Goal: Task Accomplishment & Management: Manage account settings

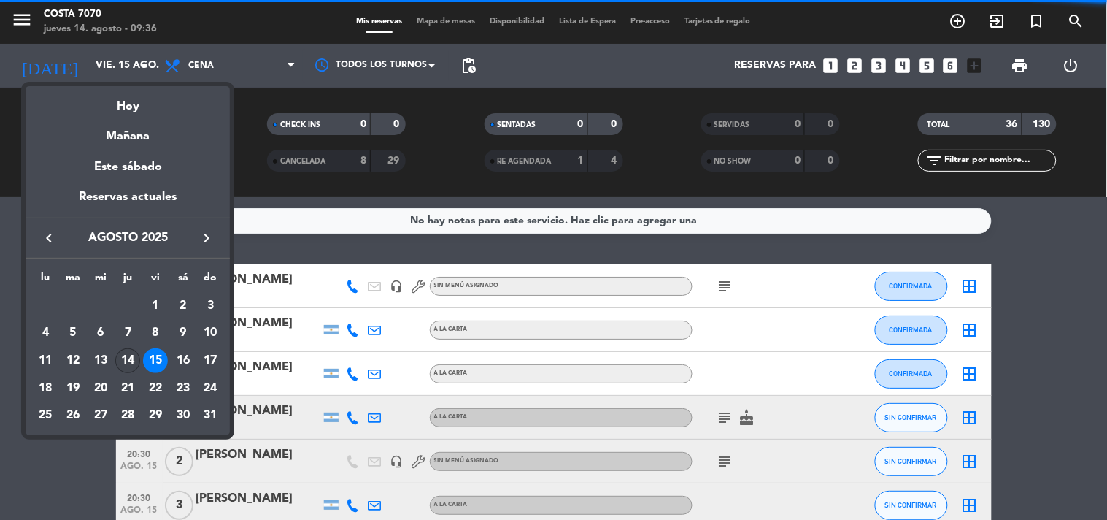
click at [128, 363] on div "14" at bounding box center [127, 360] width 25 height 25
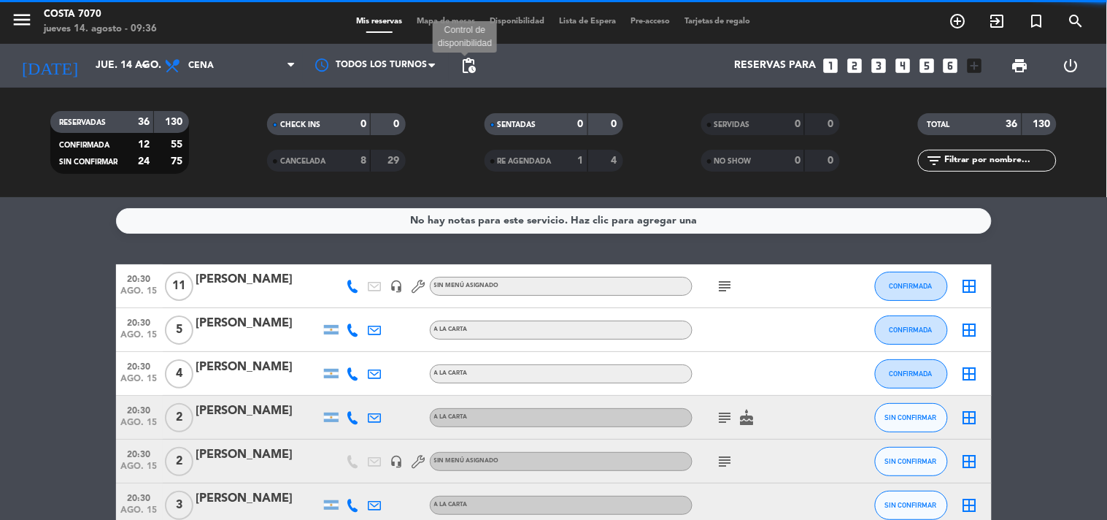
click at [470, 66] on span "pending_actions" at bounding box center [469, 66] width 18 height 18
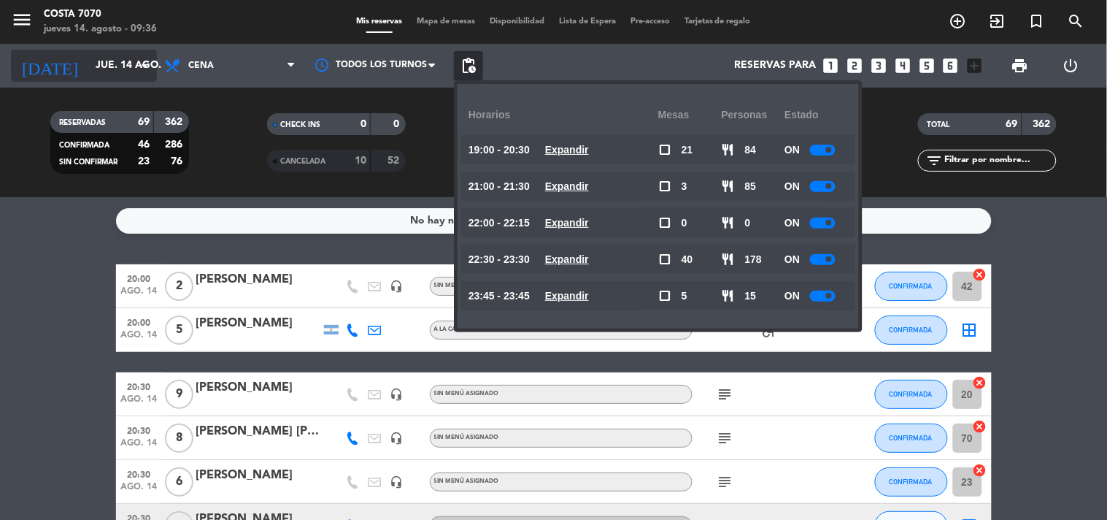
click at [136, 62] on icon "arrow_drop_down" at bounding box center [145, 66] width 18 height 18
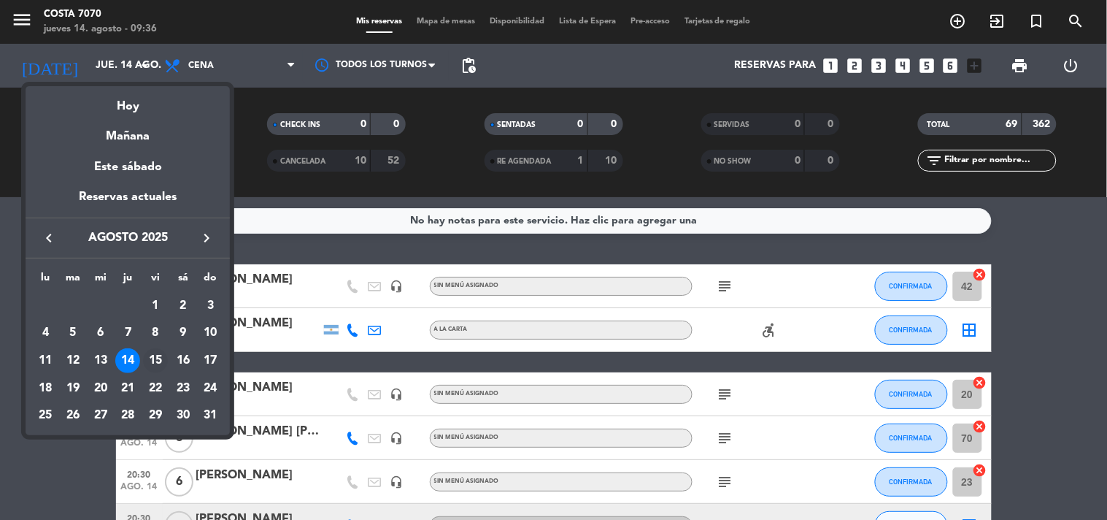
click at [157, 362] on div "15" at bounding box center [155, 360] width 25 height 25
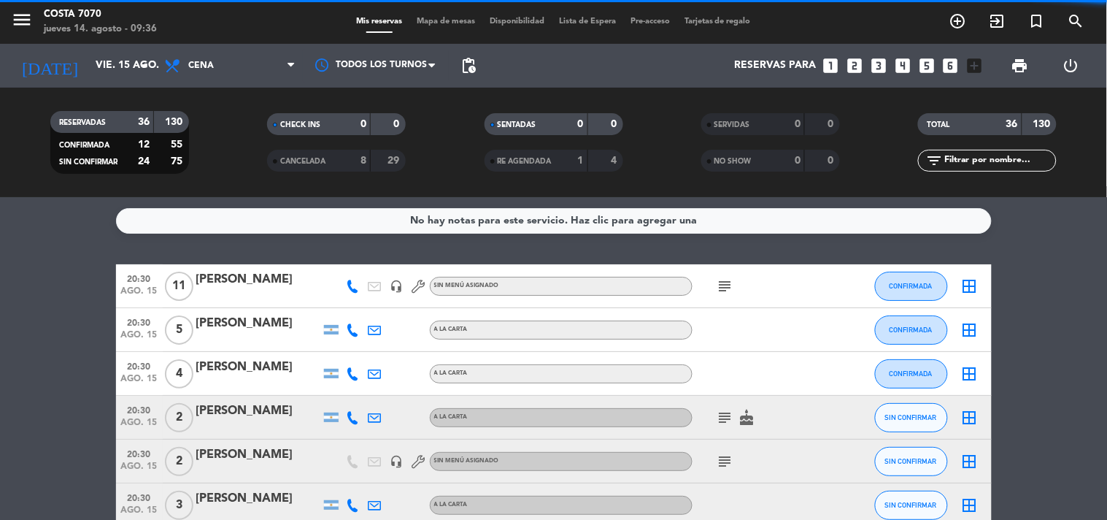
click at [468, 64] on span "pending_actions" at bounding box center [469, 66] width 18 height 18
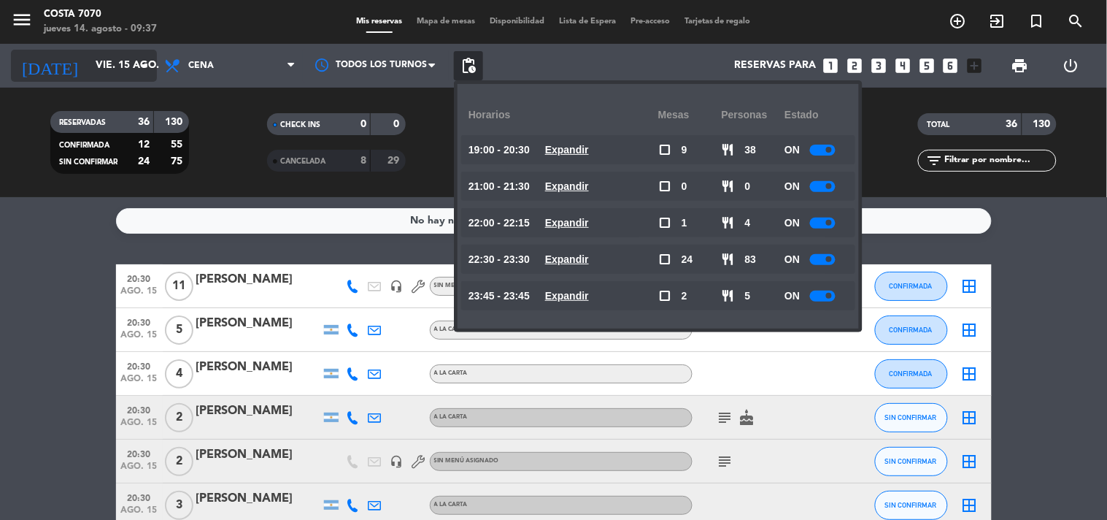
click at [101, 74] on input "vie. 15 ago." at bounding box center [157, 66] width 139 height 26
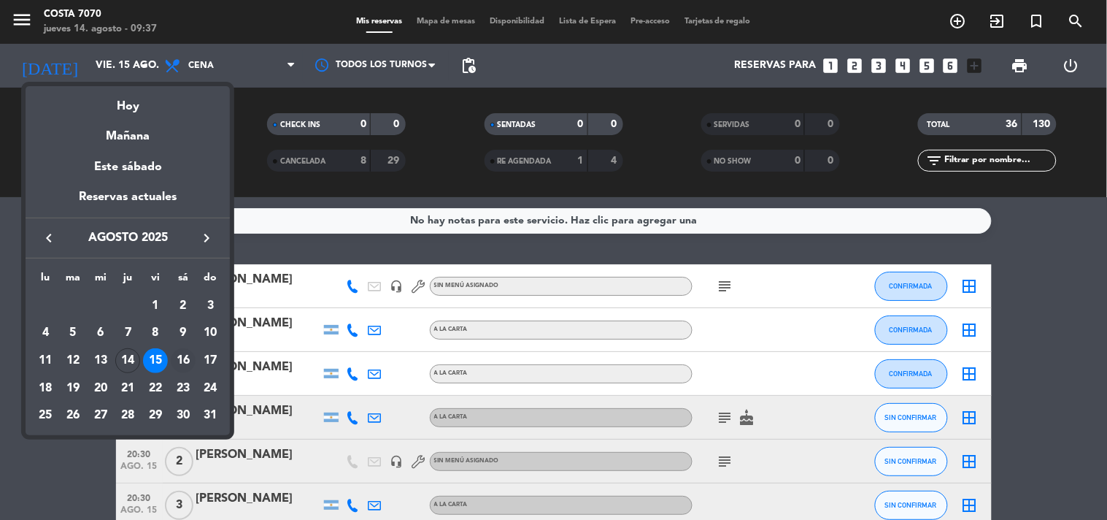
click at [183, 359] on div "16" at bounding box center [183, 360] width 25 height 25
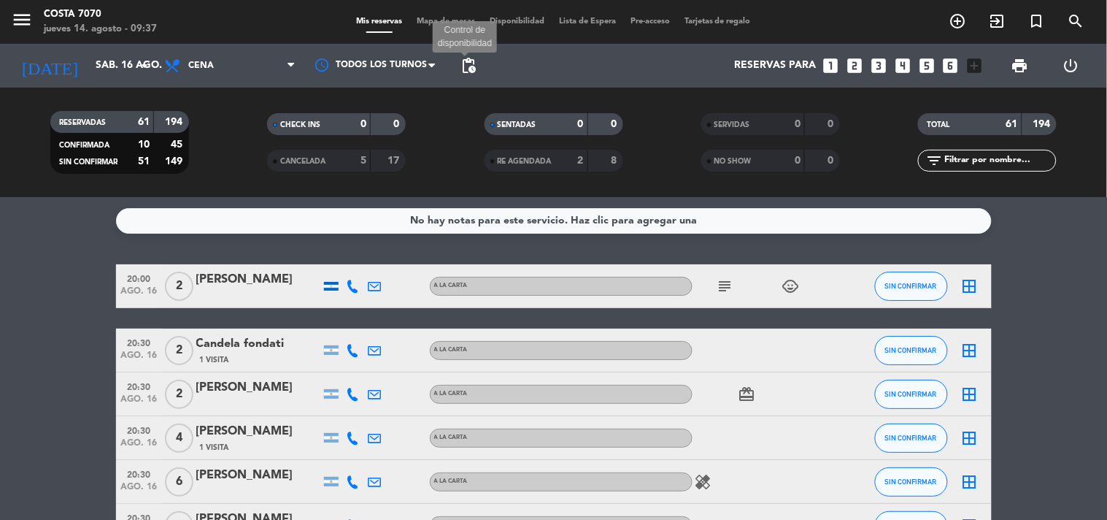
click at [472, 63] on span "pending_actions" at bounding box center [469, 66] width 18 height 18
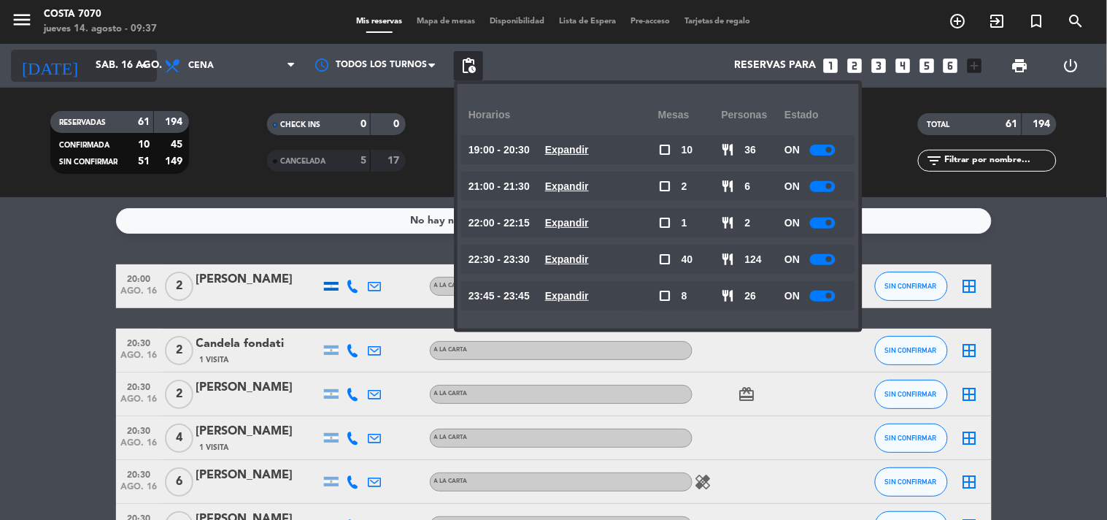
click at [120, 71] on input "sáb. 16 ago." at bounding box center [157, 66] width 139 height 26
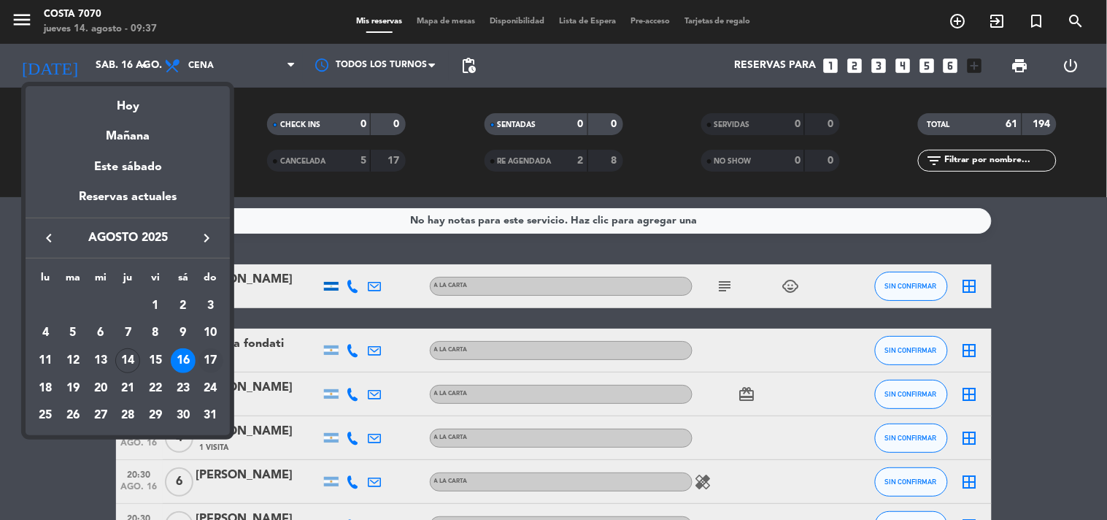
click at [208, 351] on div "17" at bounding box center [211, 360] width 25 height 25
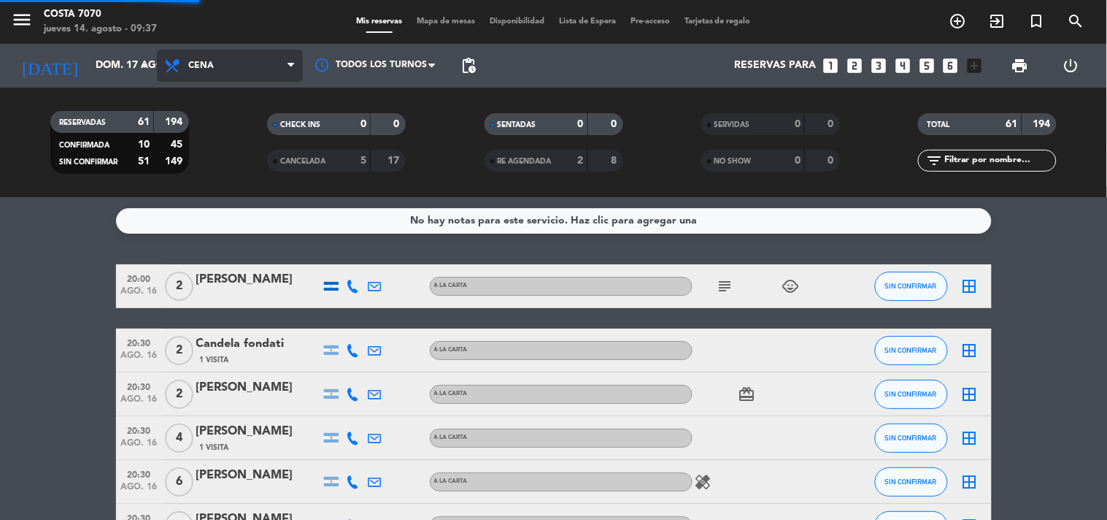
click at [270, 75] on span "Cena" at bounding box center [230, 66] width 146 height 32
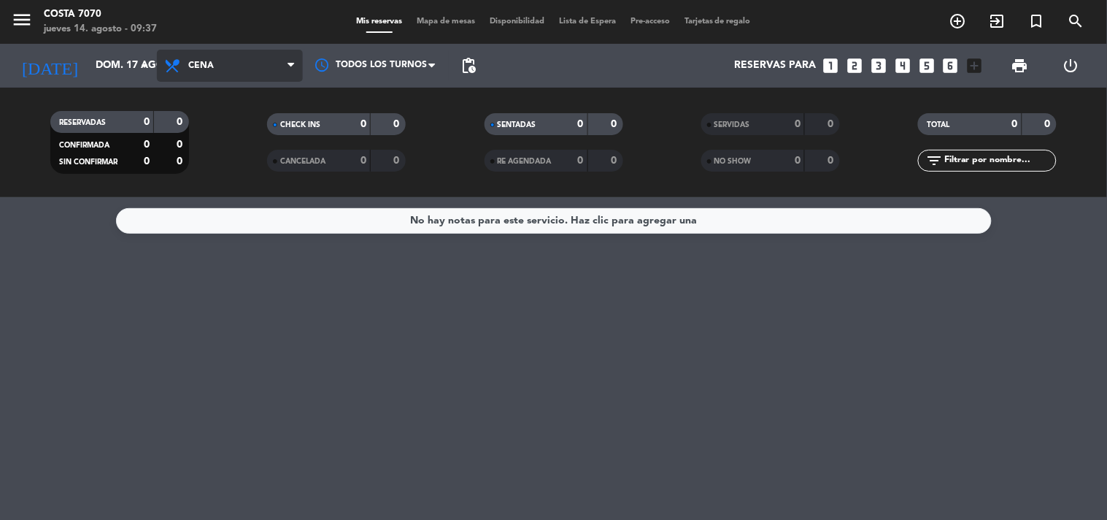
click at [245, 66] on span "Cena" at bounding box center [230, 66] width 146 height 32
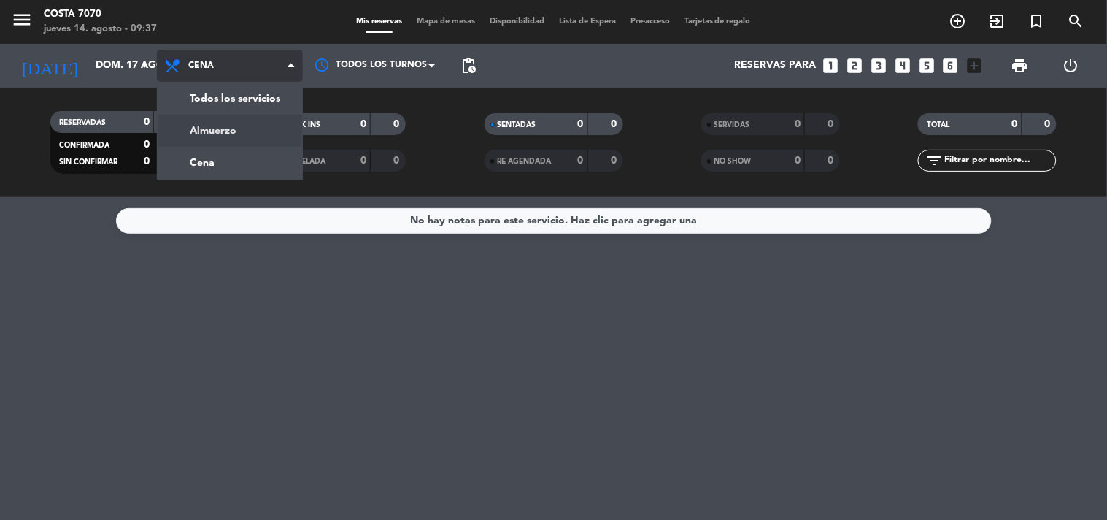
click at [236, 123] on div "menu Costa 7070 jueves 14. agosto - 09:37 Mis reservas Mapa de mesas Disponibil…" at bounding box center [553, 98] width 1107 height 197
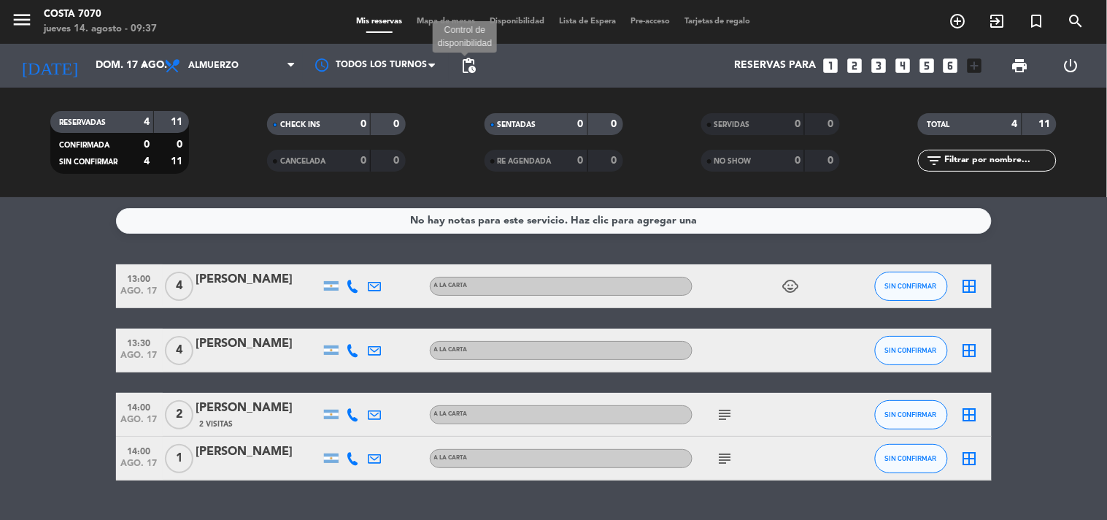
click at [466, 66] on span "pending_actions" at bounding box center [469, 66] width 18 height 18
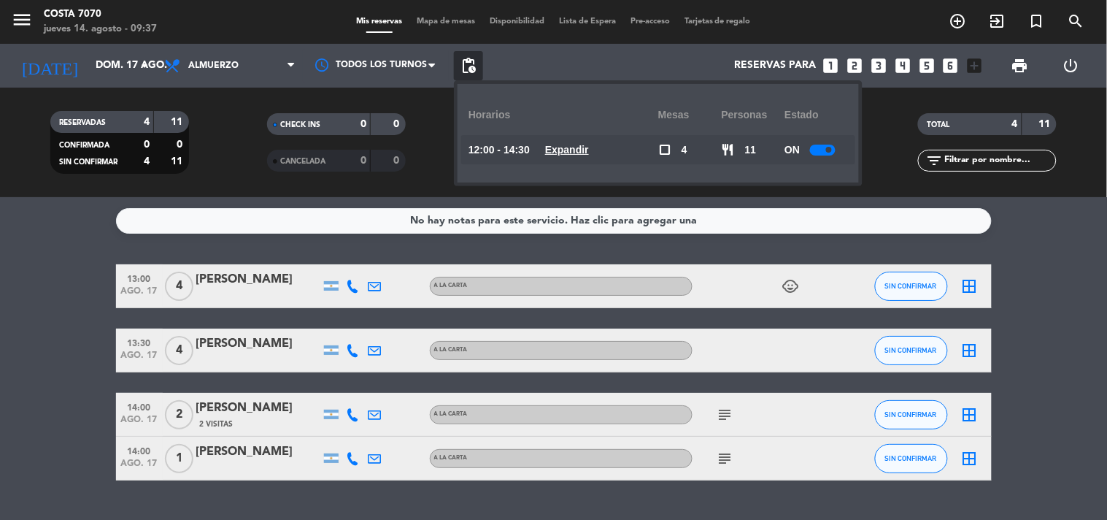
click at [466, 66] on span "pending_actions" at bounding box center [469, 66] width 18 height 18
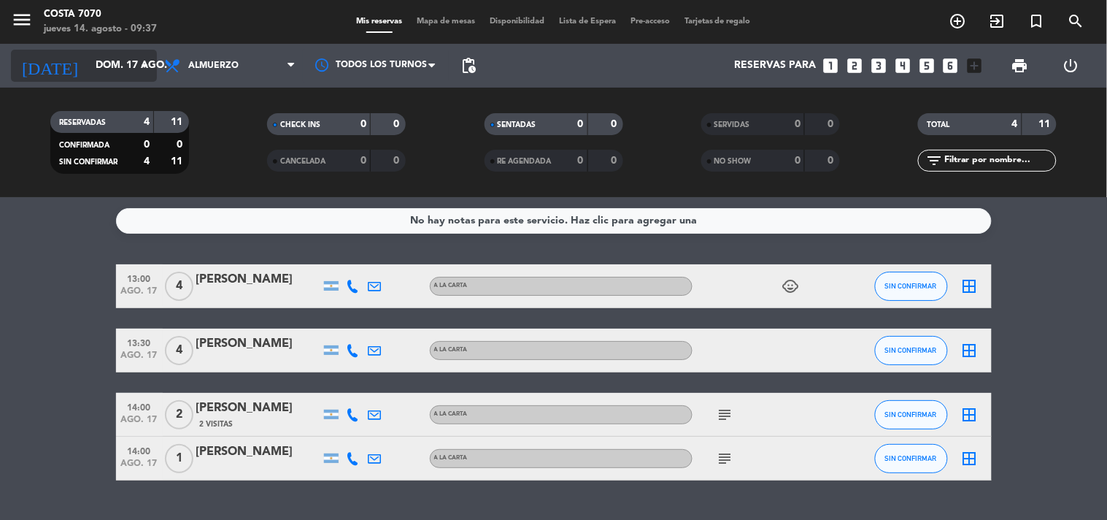
click at [121, 66] on input "dom. 17 ago." at bounding box center [157, 66] width 139 height 26
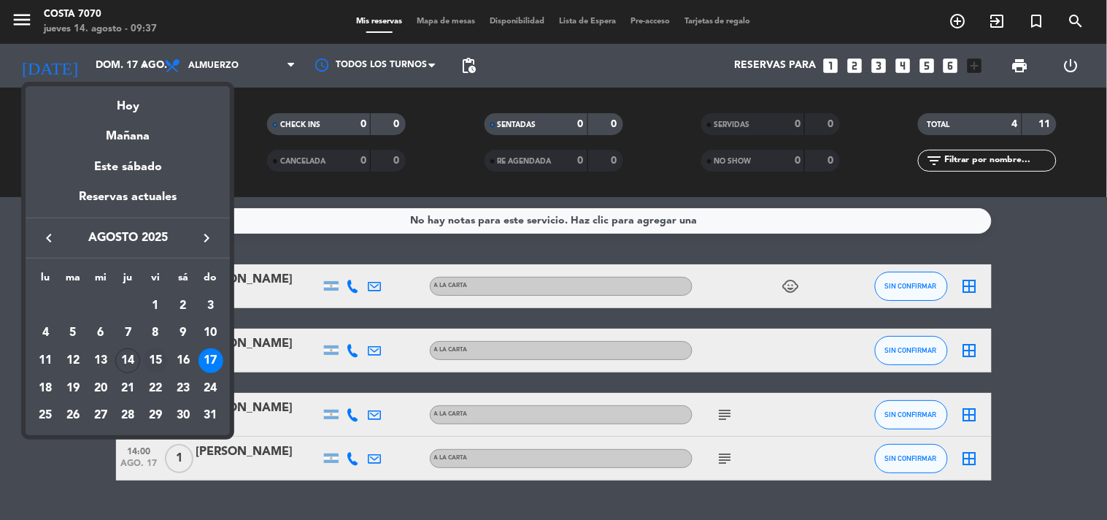
click at [154, 363] on div "15" at bounding box center [155, 360] width 25 height 25
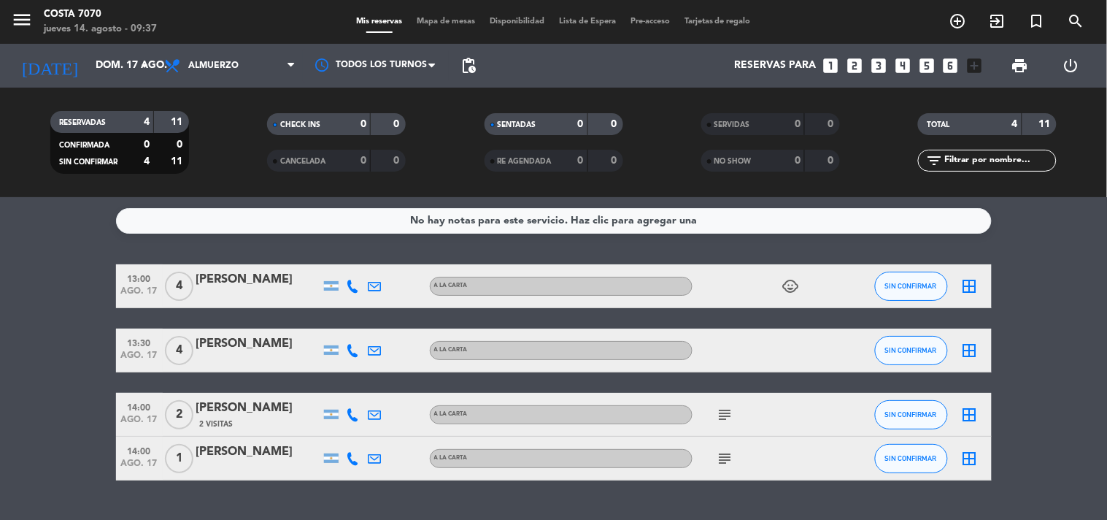
type input "vie. 15 ago."
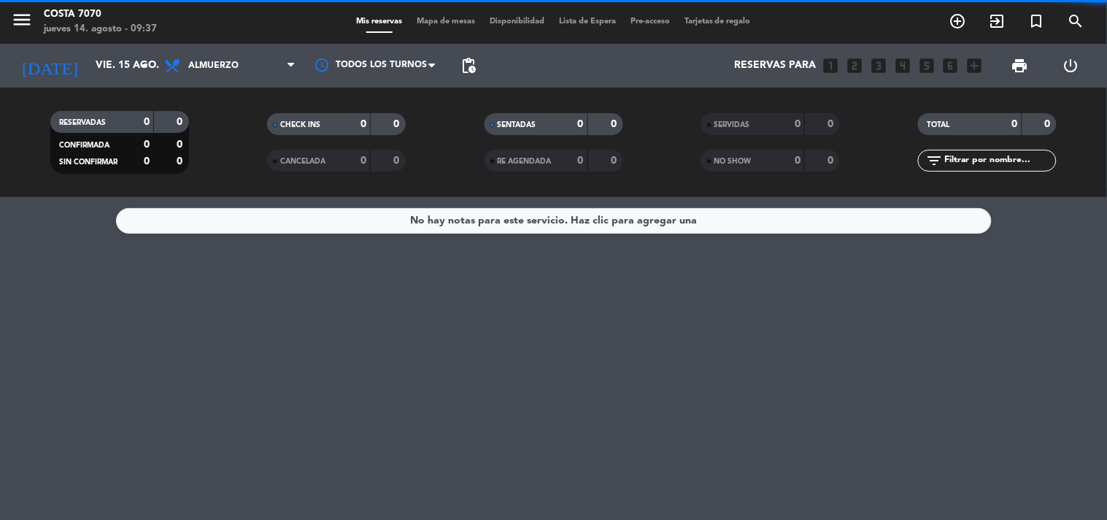
click at [224, 61] on span "Almuerzo" at bounding box center [213, 66] width 50 height 10
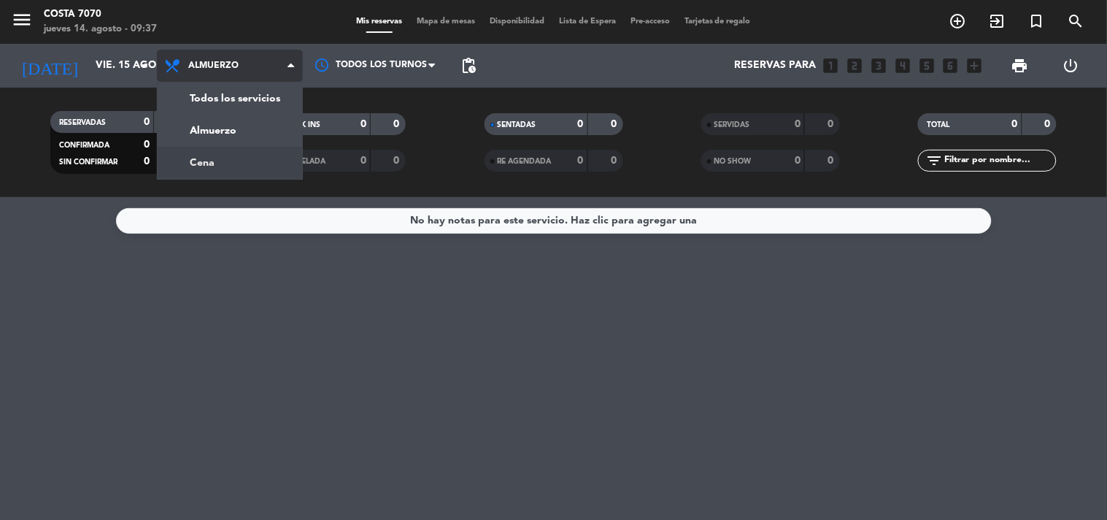
click at [238, 157] on div "menu Costa 7070 jueves 14. agosto - 09:37 Mis reservas Mapa de mesas Disponibil…" at bounding box center [553, 98] width 1107 height 197
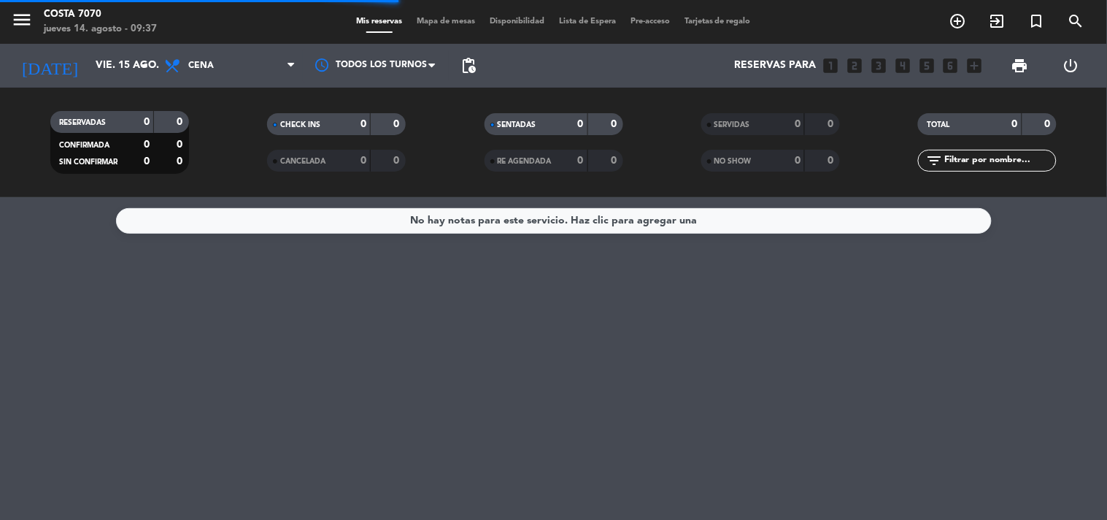
click at [1004, 162] on input "text" at bounding box center [999, 161] width 113 height 16
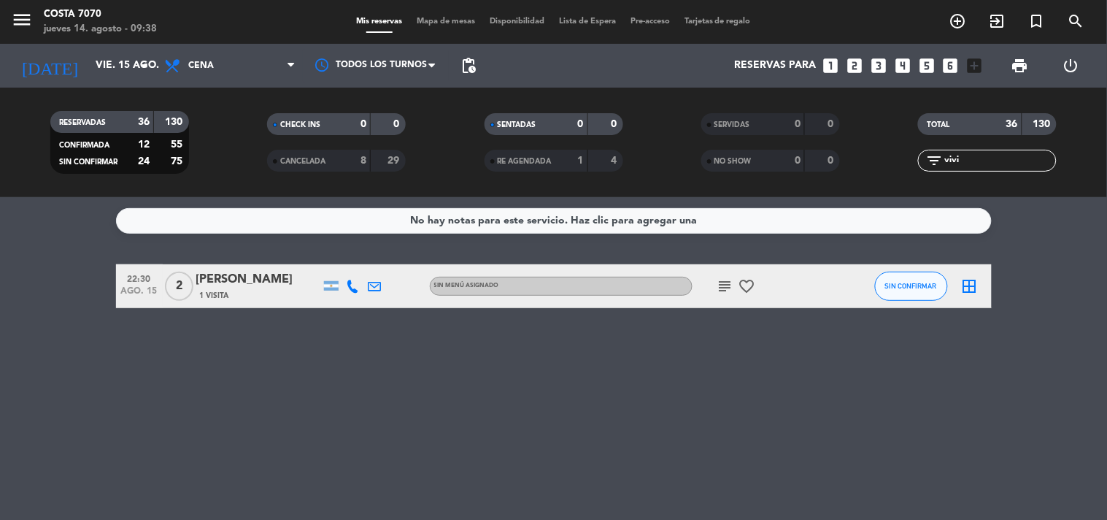
type input "vivi"
click at [280, 276] on div "[PERSON_NAME]" at bounding box center [258, 279] width 124 height 19
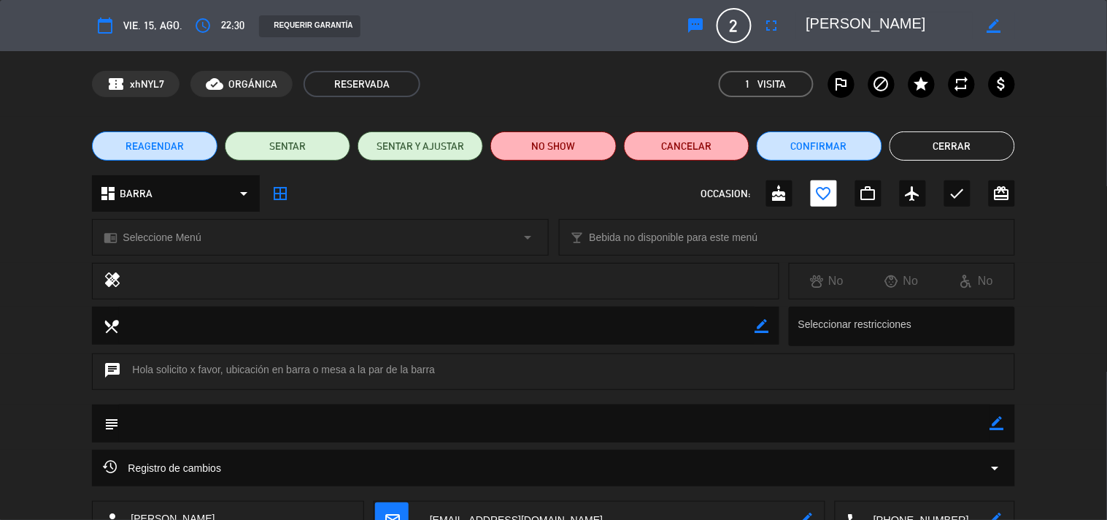
click at [1002, 421] on icon "border_color" at bounding box center [997, 423] width 14 height 14
click at [971, 417] on textarea at bounding box center [554, 422] width 871 height 37
click at [987, 432] on textarea at bounding box center [554, 422] width 871 height 37
type textarea "Preferencia: Barra"
click at [995, 417] on icon at bounding box center [997, 423] width 14 height 14
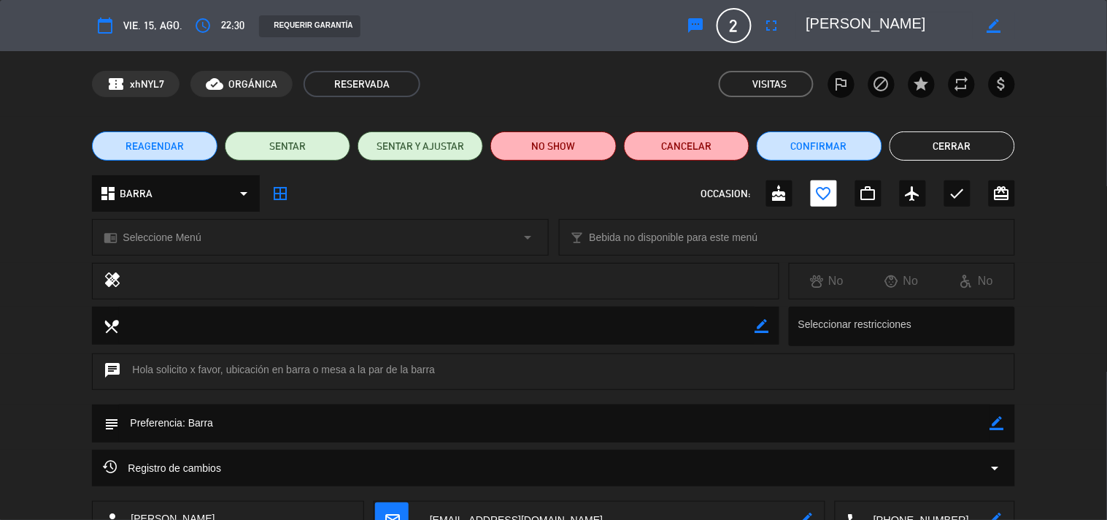
click at [996, 142] on button "Cerrar" at bounding box center [953, 145] width 126 height 29
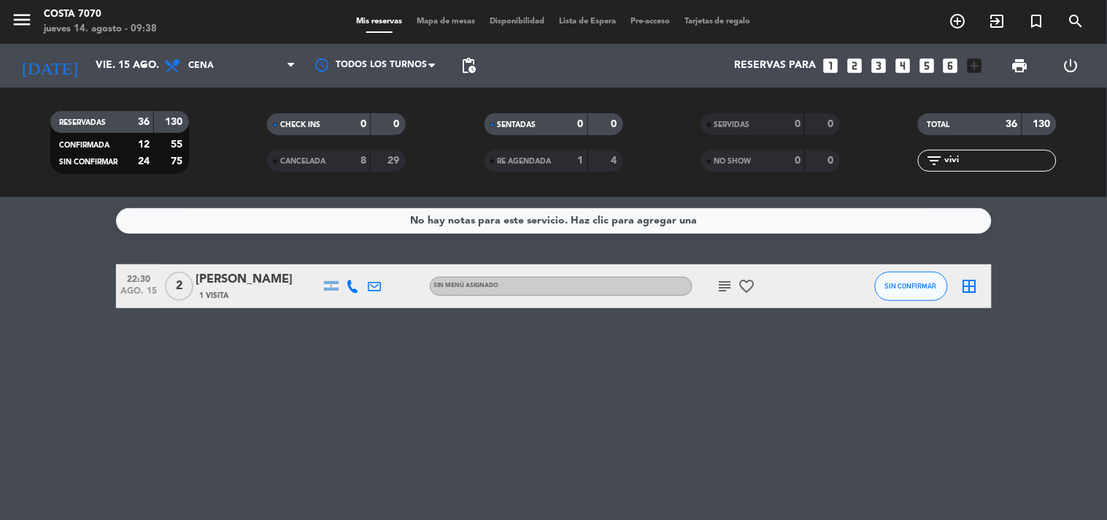
click at [1022, 168] on input "vivi" at bounding box center [999, 161] width 113 height 16
click at [1018, 161] on input "vivi" at bounding box center [999, 161] width 113 height 16
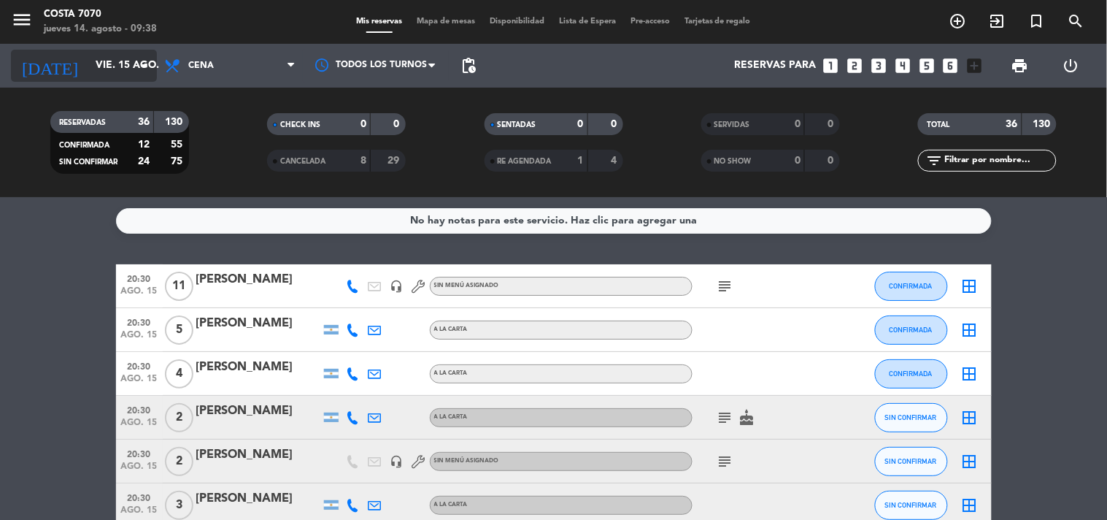
click at [101, 70] on input "vie. 15 ago." at bounding box center [157, 66] width 139 height 26
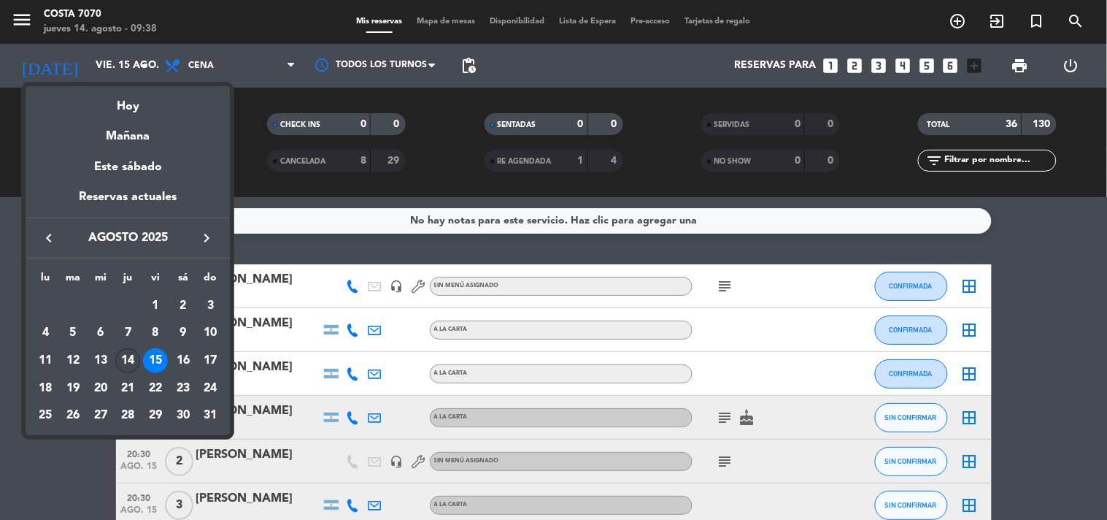
click at [126, 367] on div "14" at bounding box center [127, 360] width 25 height 25
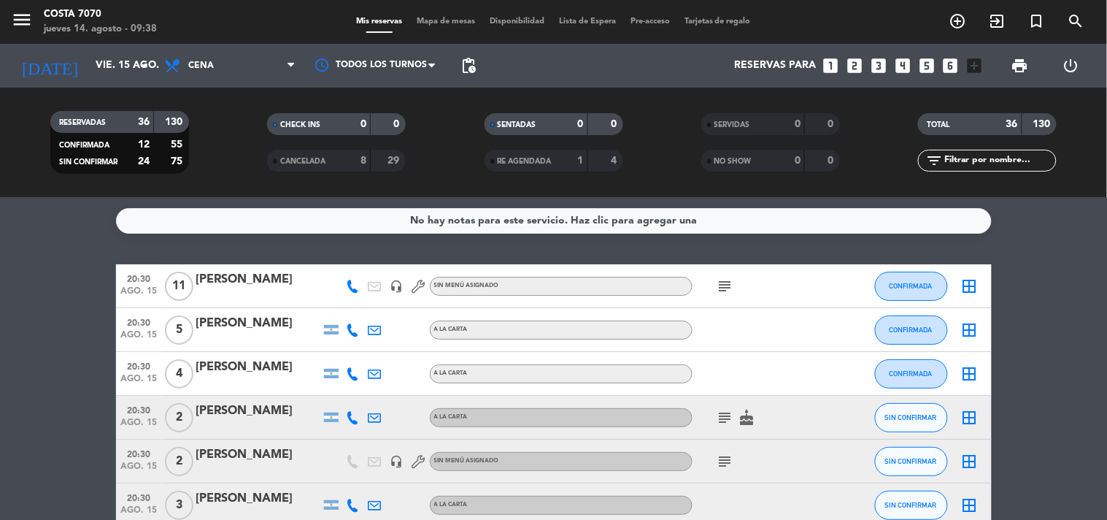
type input "jue. 14 ago."
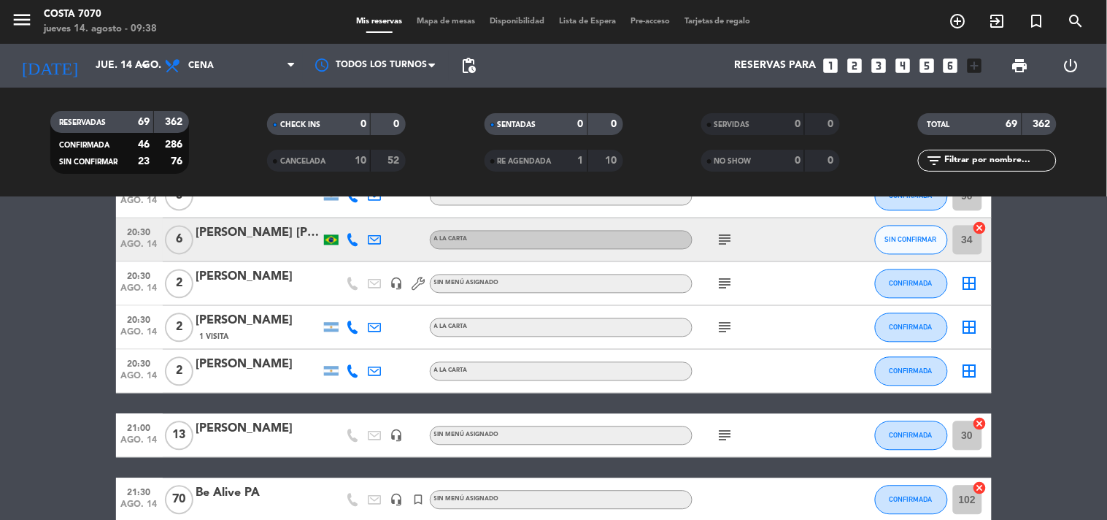
scroll to position [892, 0]
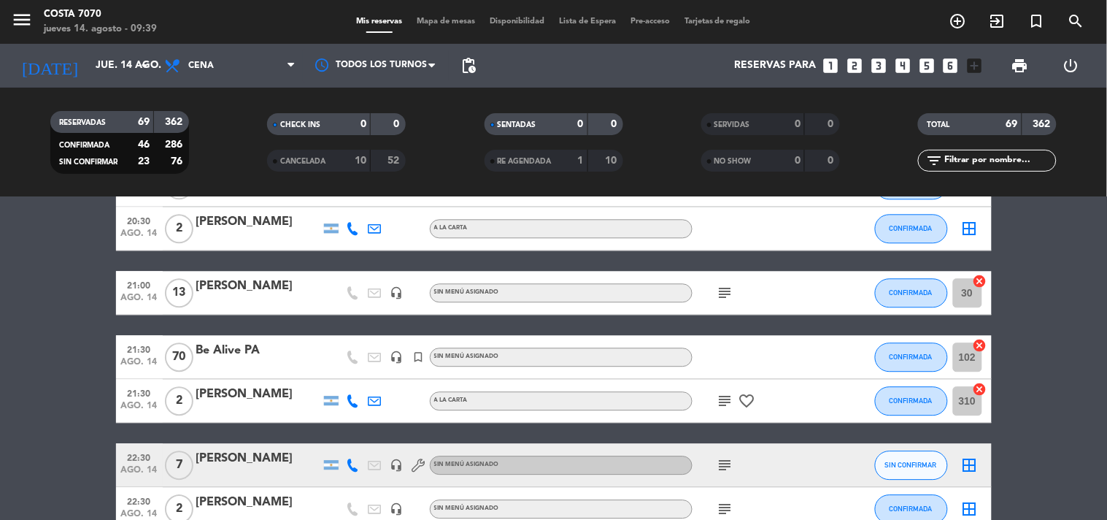
scroll to position [387, 0]
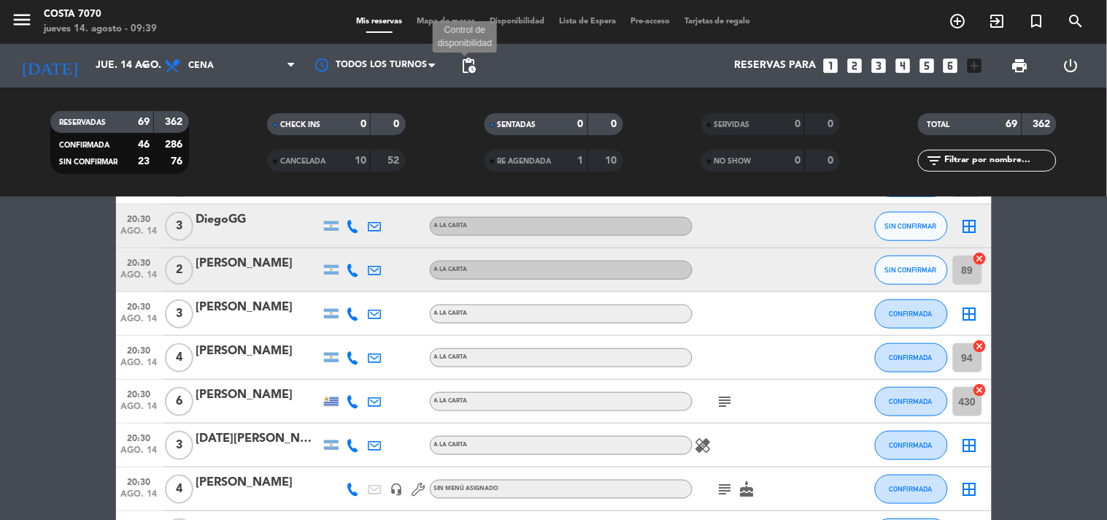
click at [465, 61] on span "pending_actions" at bounding box center [469, 66] width 18 height 18
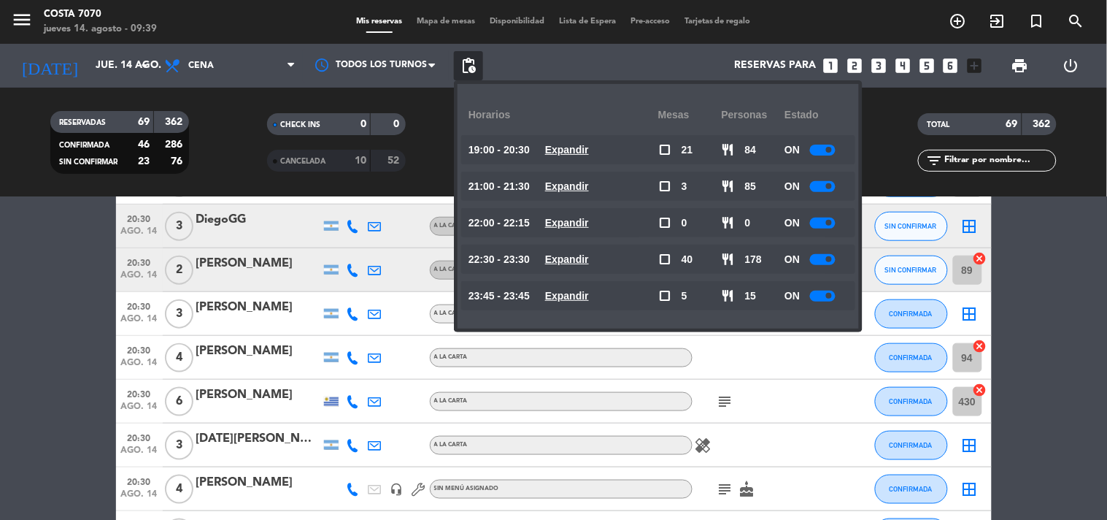
click at [465, 61] on span "pending_actions" at bounding box center [469, 66] width 18 height 18
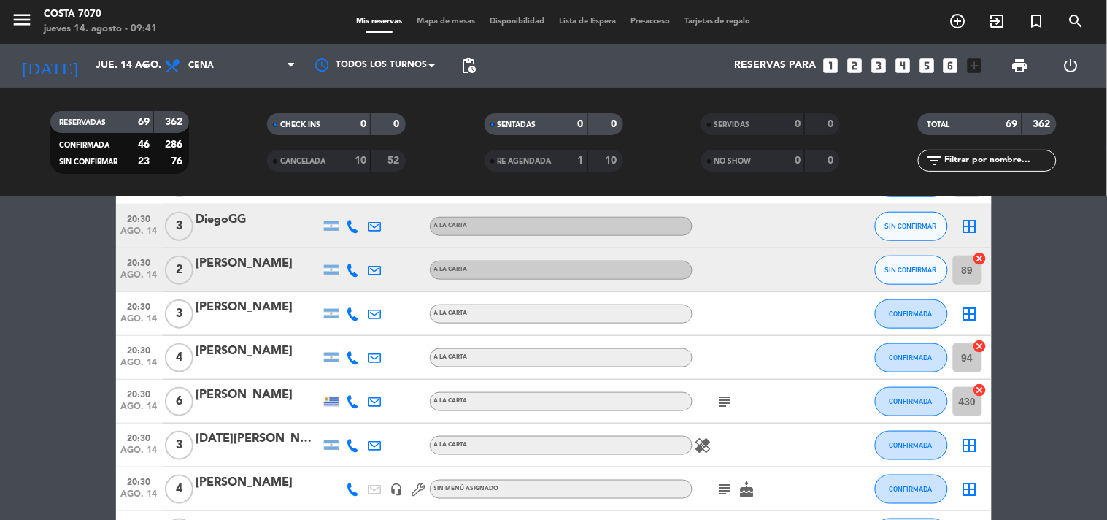
scroll to position [0, 0]
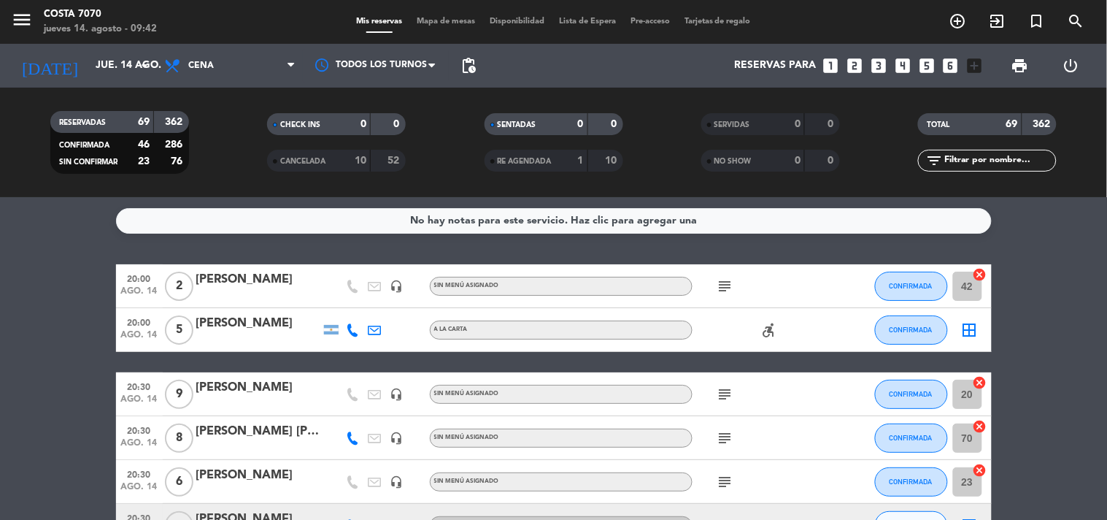
click at [945, 64] on icon "looks_6" at bounding box center [951, 65] width 19 height 19
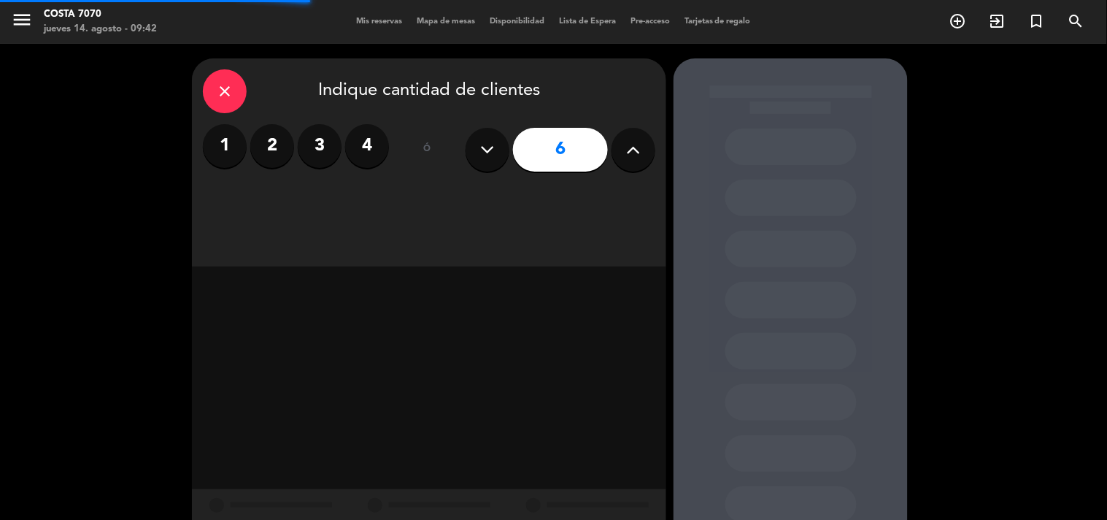
click at [642, 156] on button at bounding box center [634, 150] width 44 height 44
click at [639, 157] on icon at bounding box center [634, 150] width 14 height 22
type input "8"
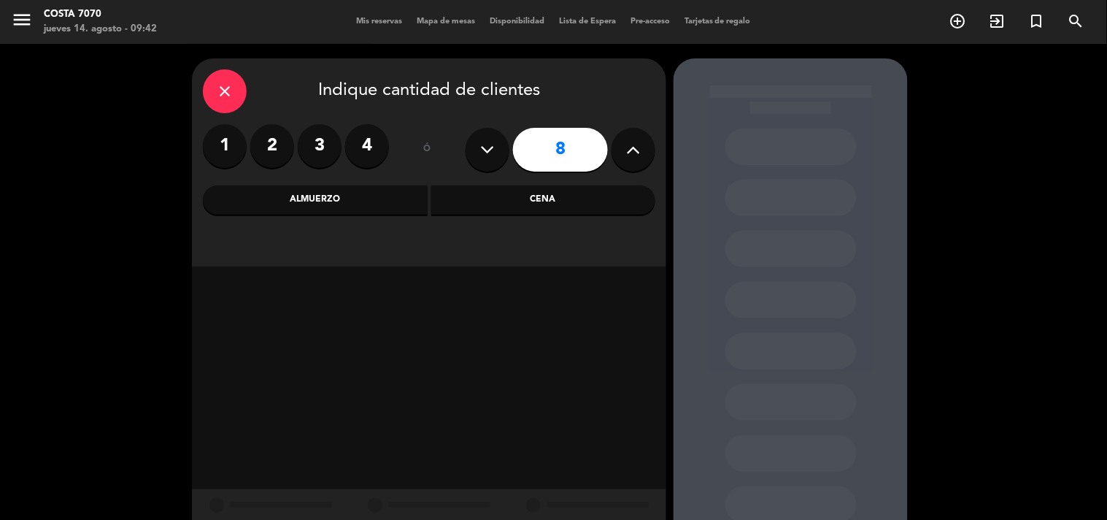
click at [586, 208] on div "Cena" at bounding box center [543, 199] width 225 height 29
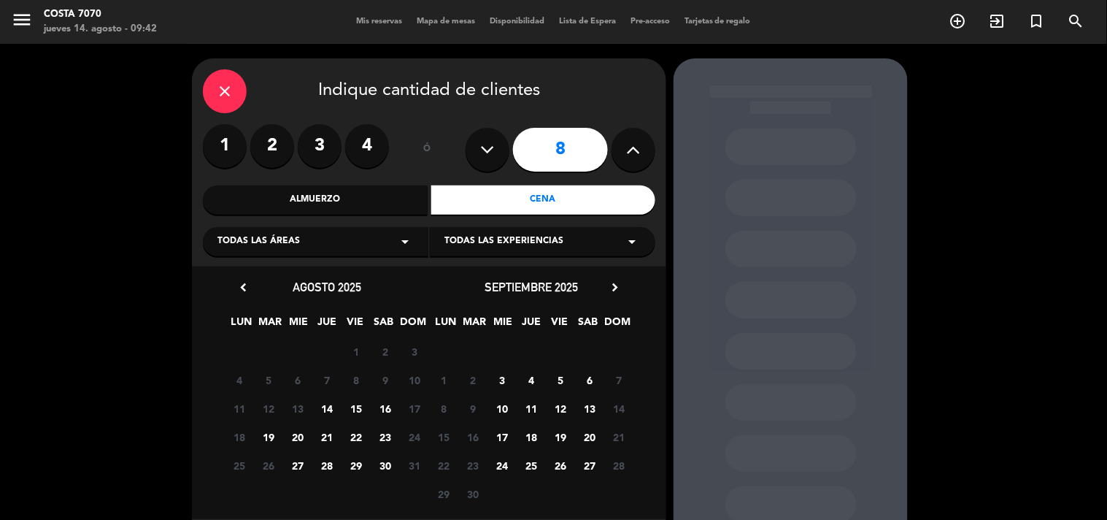
click at [328, 407] on span "14" at bounding box center [327, 408] width 24 height 24
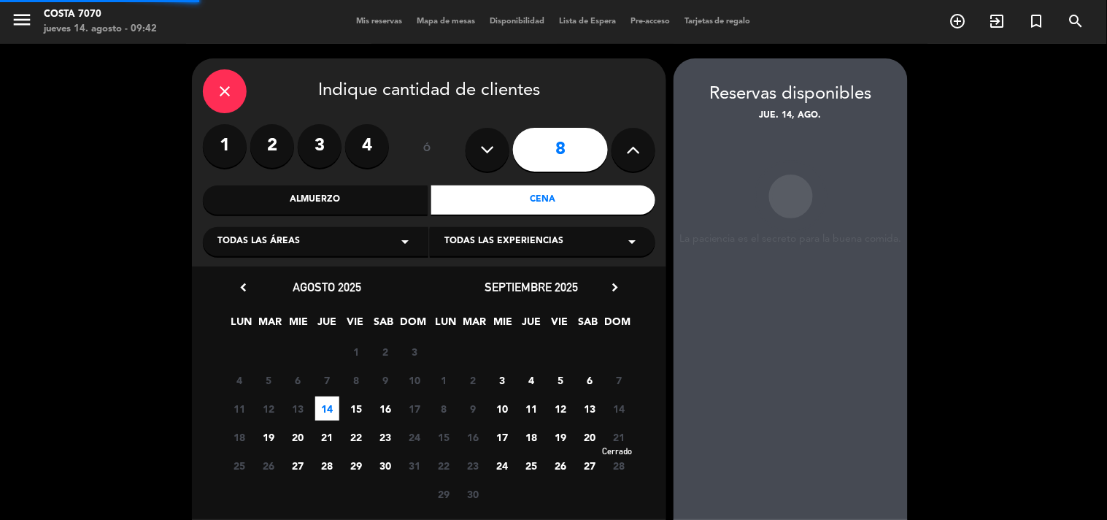
scroll to position [58, 0]
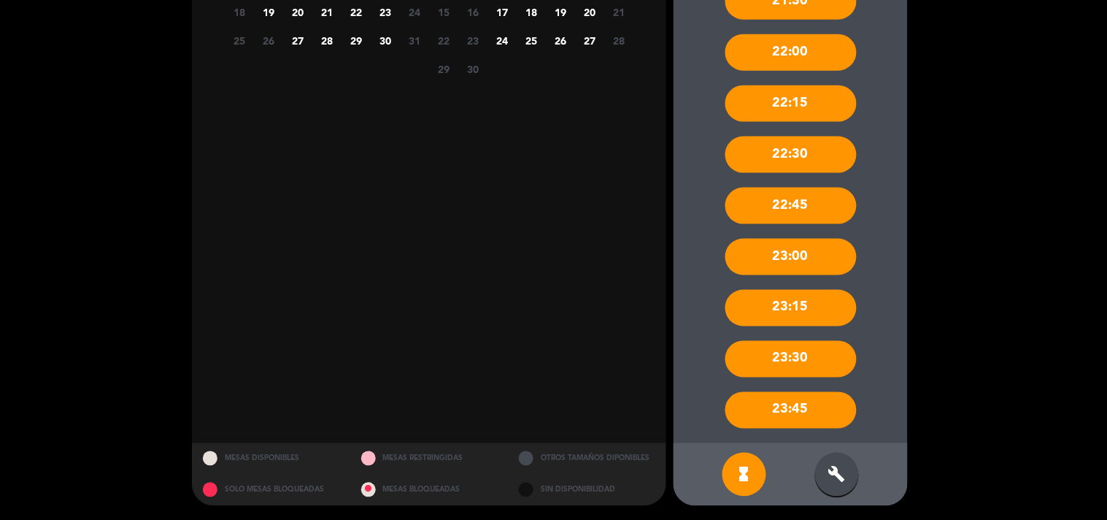
click at [829, 490] on div "build" at bounding box center [837, 475] width 44 height 44
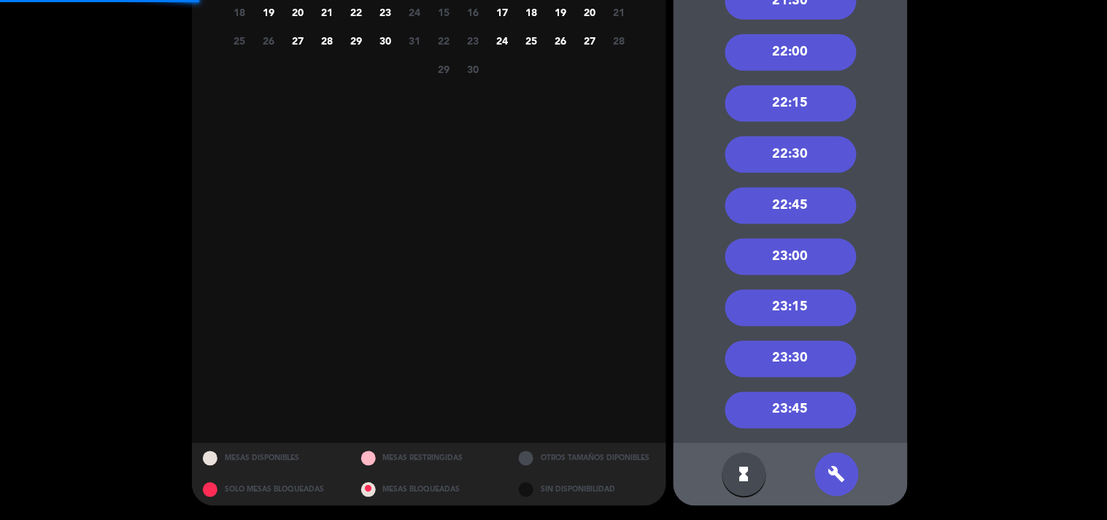
scroll to position [181, 0]
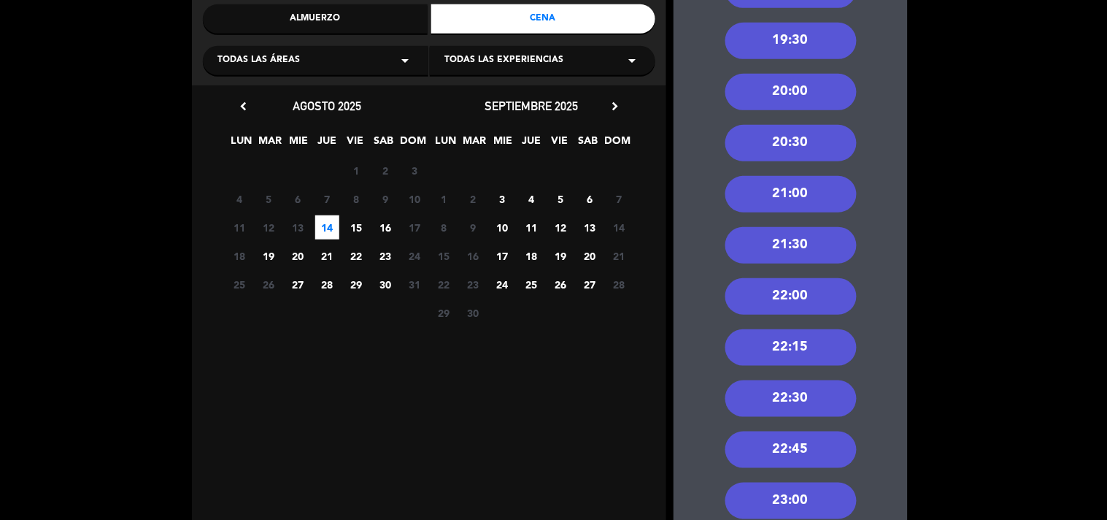
click at [820, 147] on div "20:30" at bounding box center [790, 143] width 131 height 36
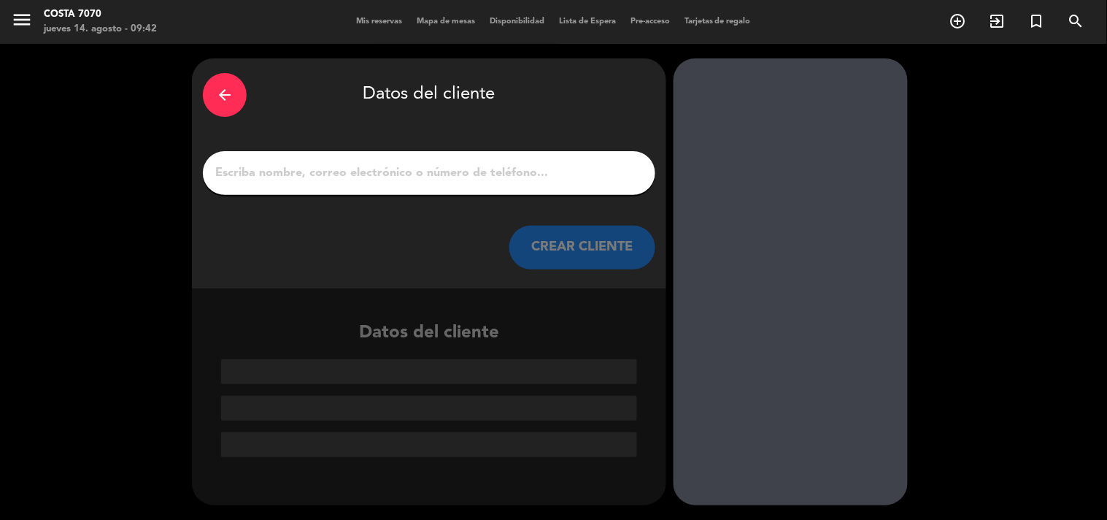
scroll to position [0, 0]
click at [574, 181] on input "1" at bounding box center [429, 173] width 431 height 20
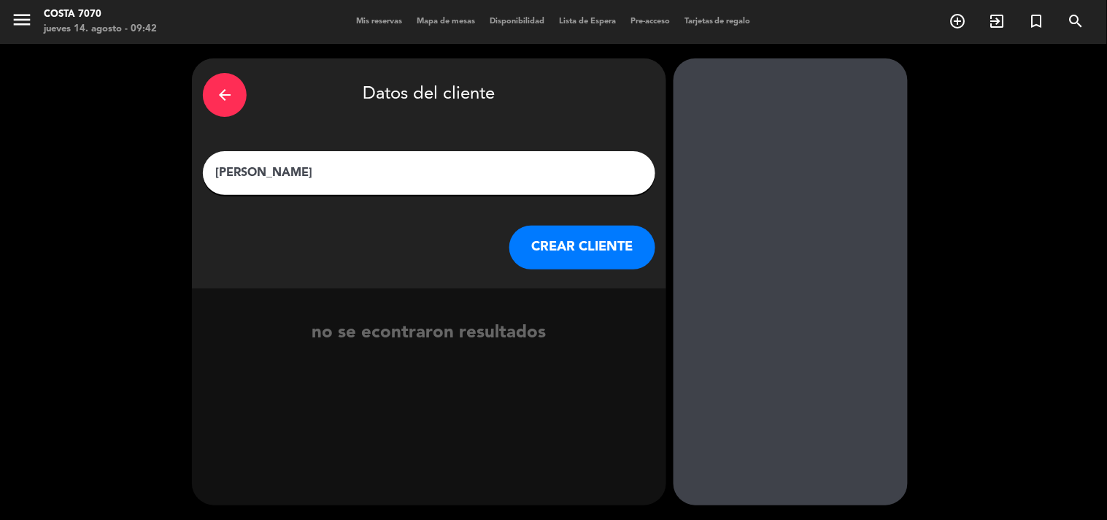
type input "[PERSON_NAME]"
click at [607, 239] on button "CREAR CLIENTE" at bounding box center [582, 248] width 146 height 44
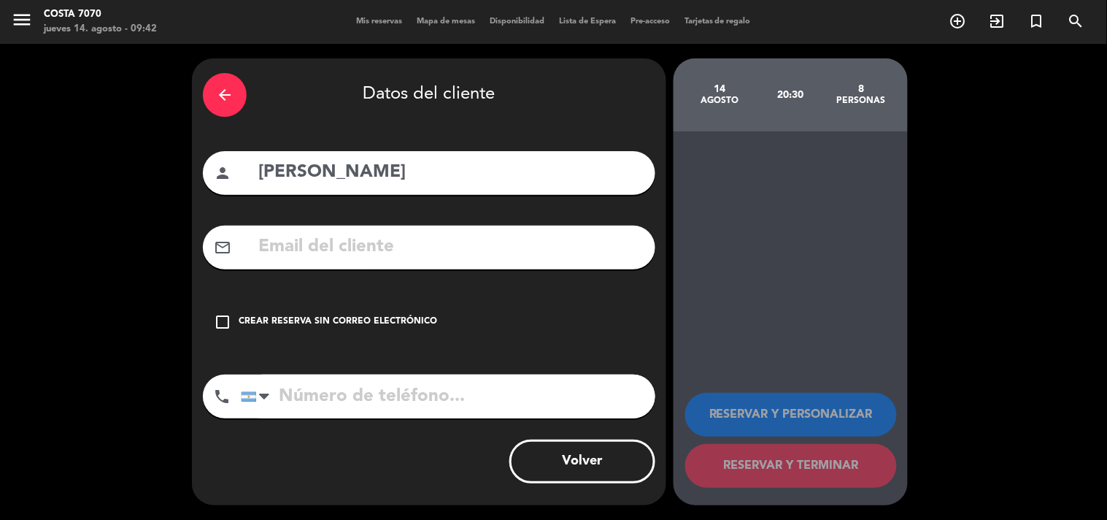
click at [304, 396] on input "tel" at bounding box center [448, 396] width 415 height 44
type input "1131386975"
click at [385, 323] on div "Crear reserva sin correo electrónico" at bounding box center [338, 322] width 199 height 15
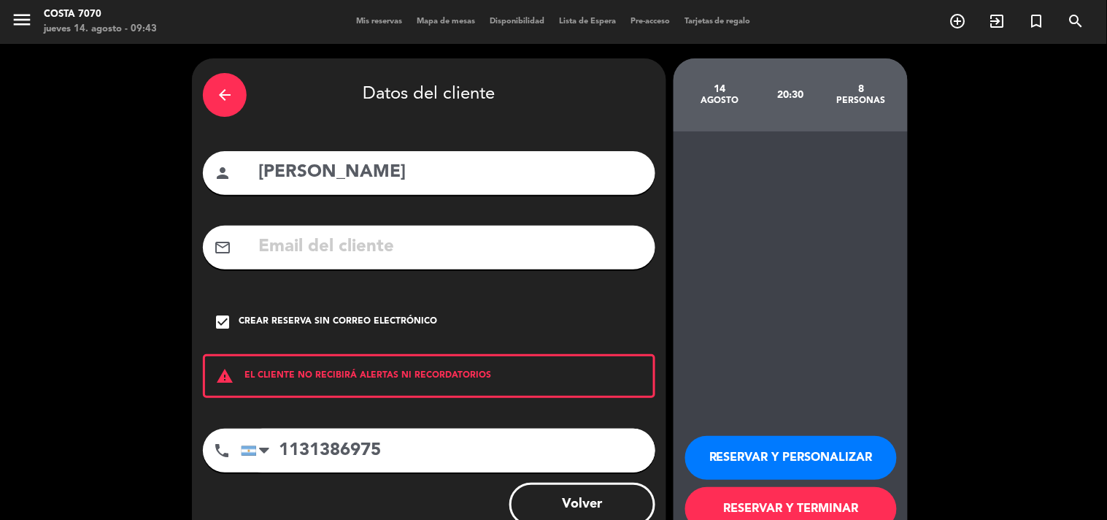
click at [792, 449] on button "RESERVAR Y PERSONALIZAR" at bounding box center [791, 458] width 212 height 44
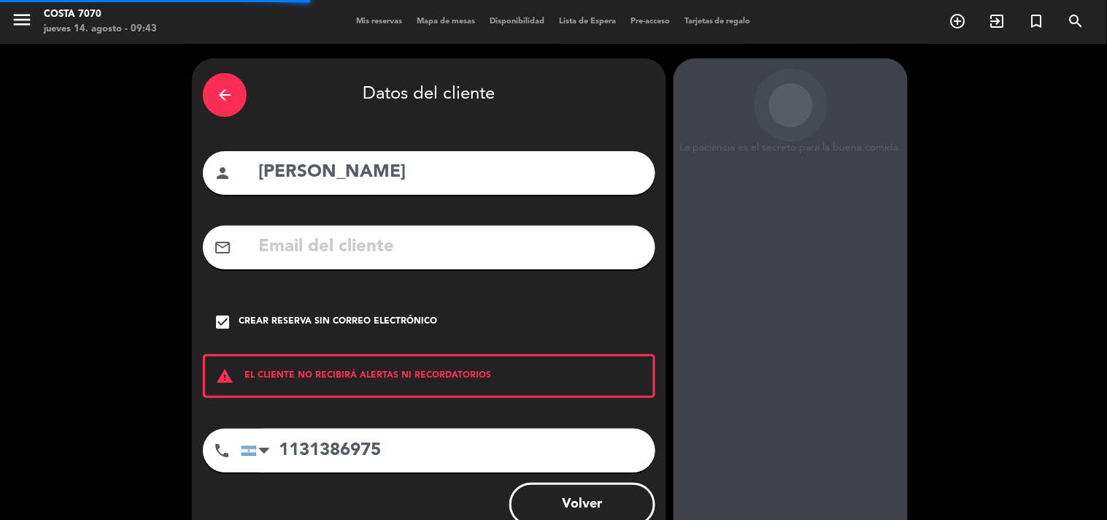
scroll to position [58, 0]
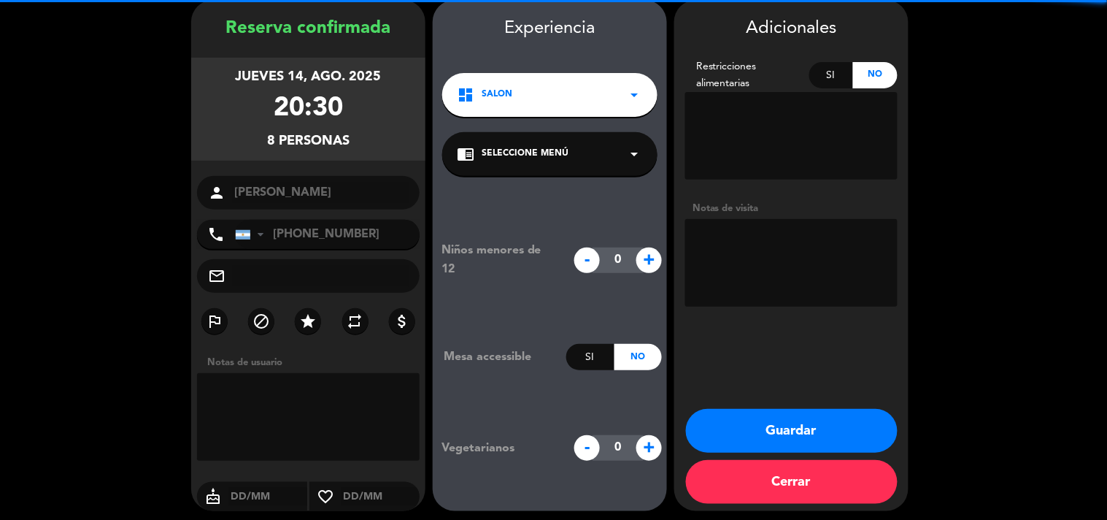
drag, startPoint x: 766, startPoint y: 255, endPoint x: 752, endPoint y: 236, distance: 23.5
click at [764, 253] on textarea at bounding box center [791, 263] width 212 height 88
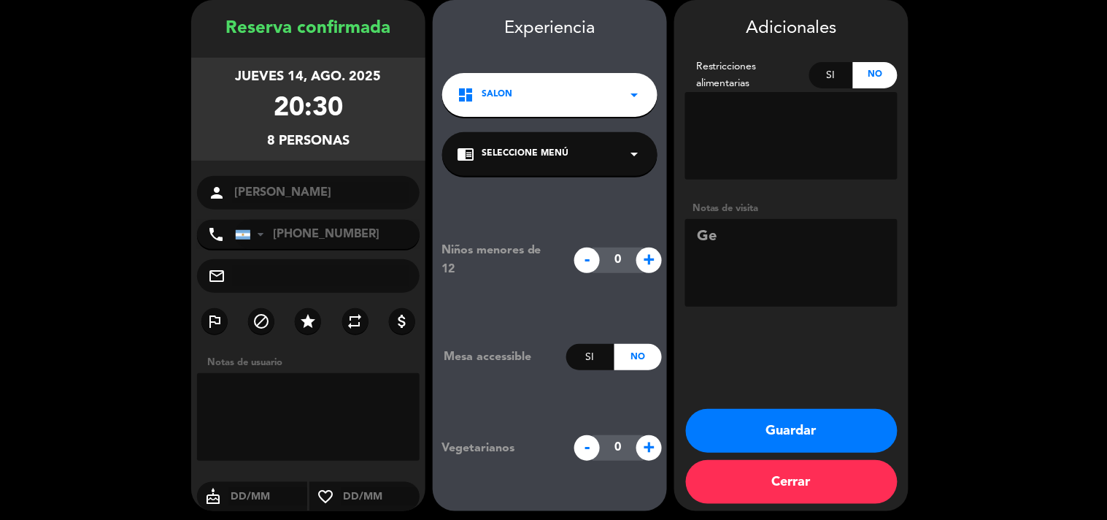
type textarea "G"
type textarea "Walk in, reserva en el local - Expo Rural - No se levantan"
click at [850, 411] on button "Guardar" at bounding box center [792, 431] width 212 height 44
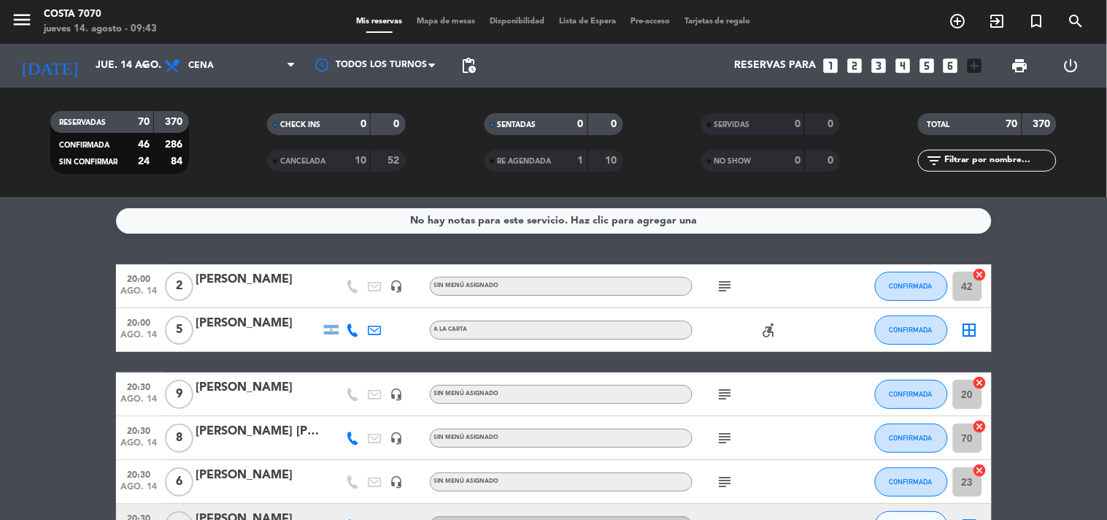
click at [969, 162] on input "text" at bounding box center [999, 161] width 113 height 16
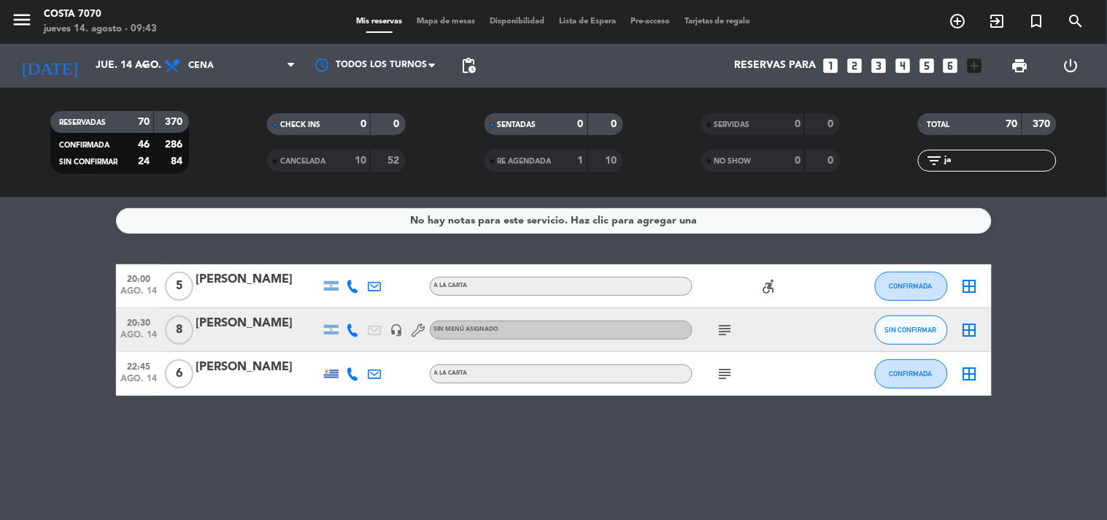
type input "ja"
click at [904, 323] on button "SIN CONFIRMAR" at bounding box center [911, 329] width 73 height 29
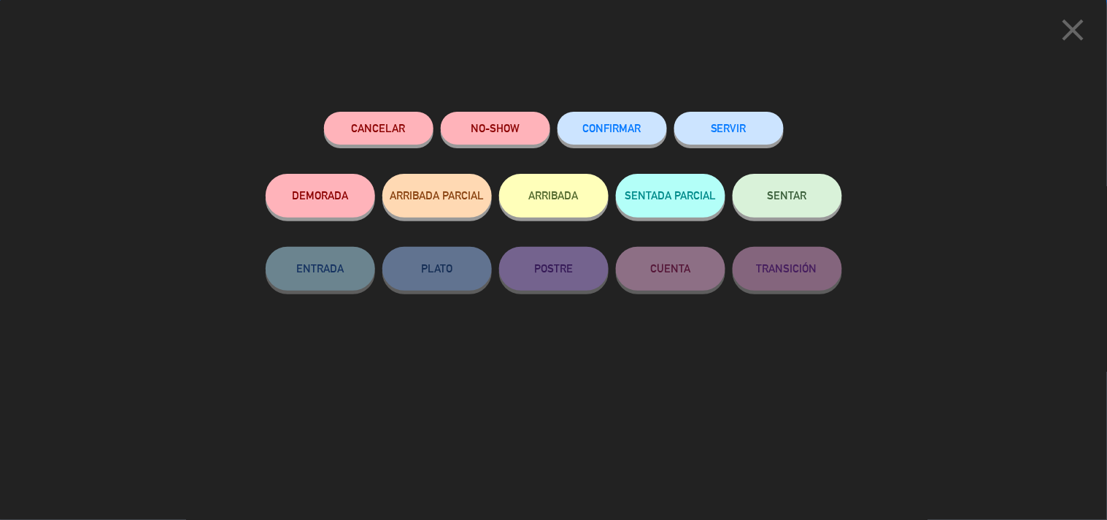
click at [615, 121] on button "CONFIRMAR" at bounding box center [612, 128] width 109 height 33
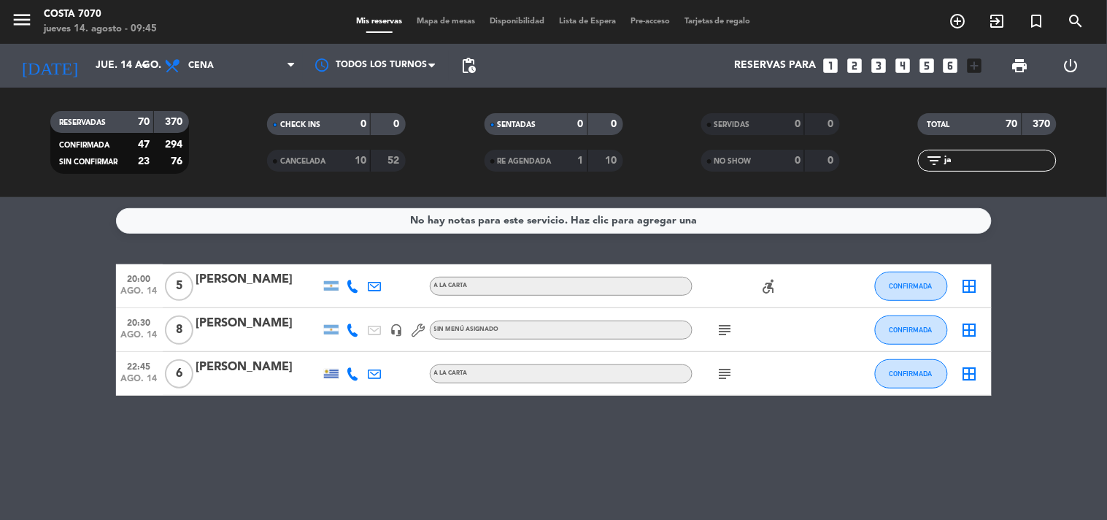
click at [958, 159] on input "ja" at bounding box center [999, 161] width 113 height 16
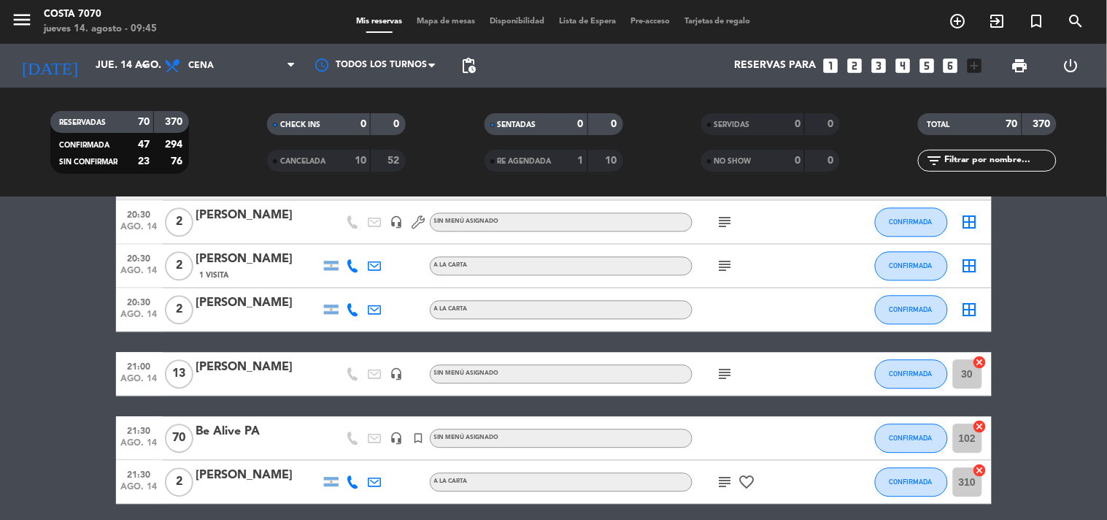
scroll to position [1079, 0]
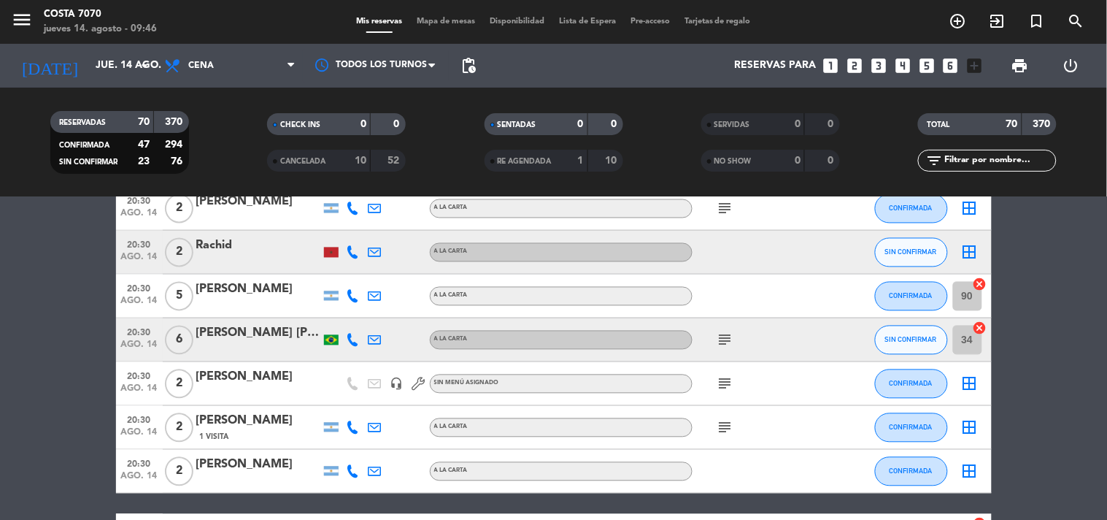
scroll to position [349, 0]
